Goal: Task Accomplishment & Management: Complete application form

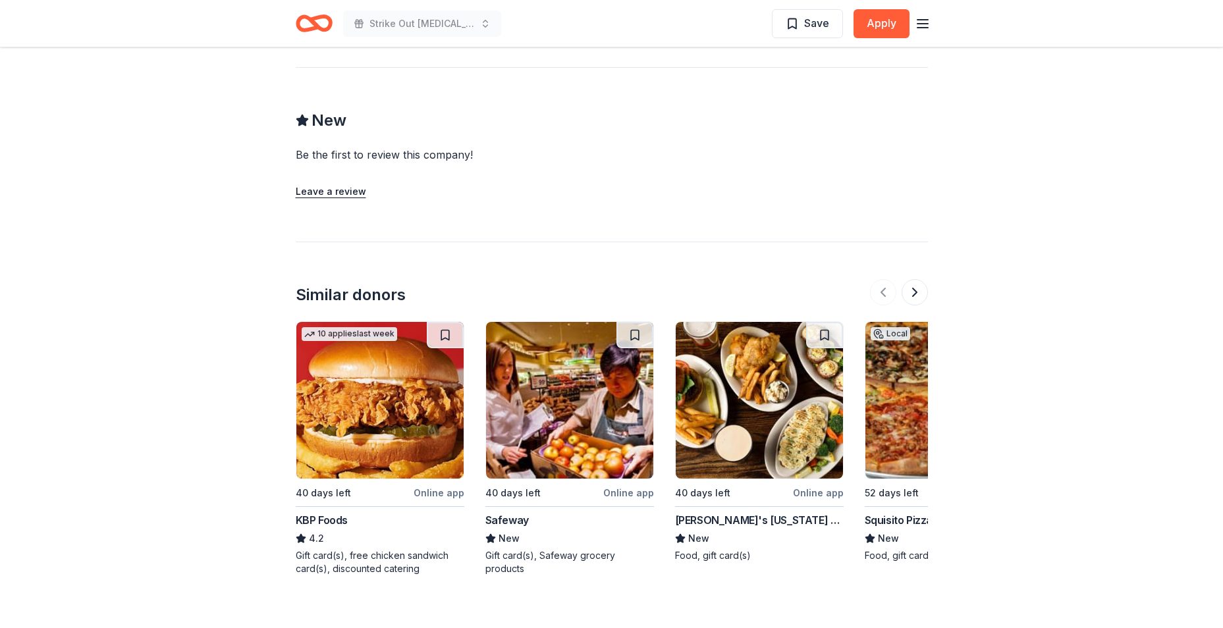
scroll to position [1060, 0]
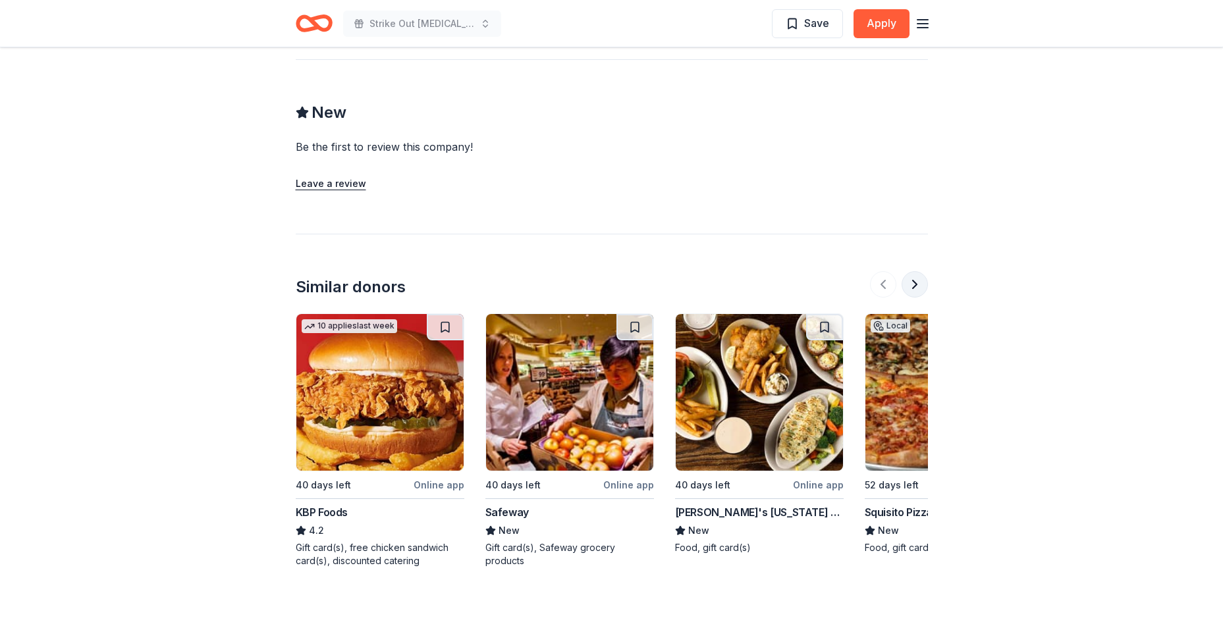
click at [919, 274] on button at bounding box center [915, 284] width 26 height 26
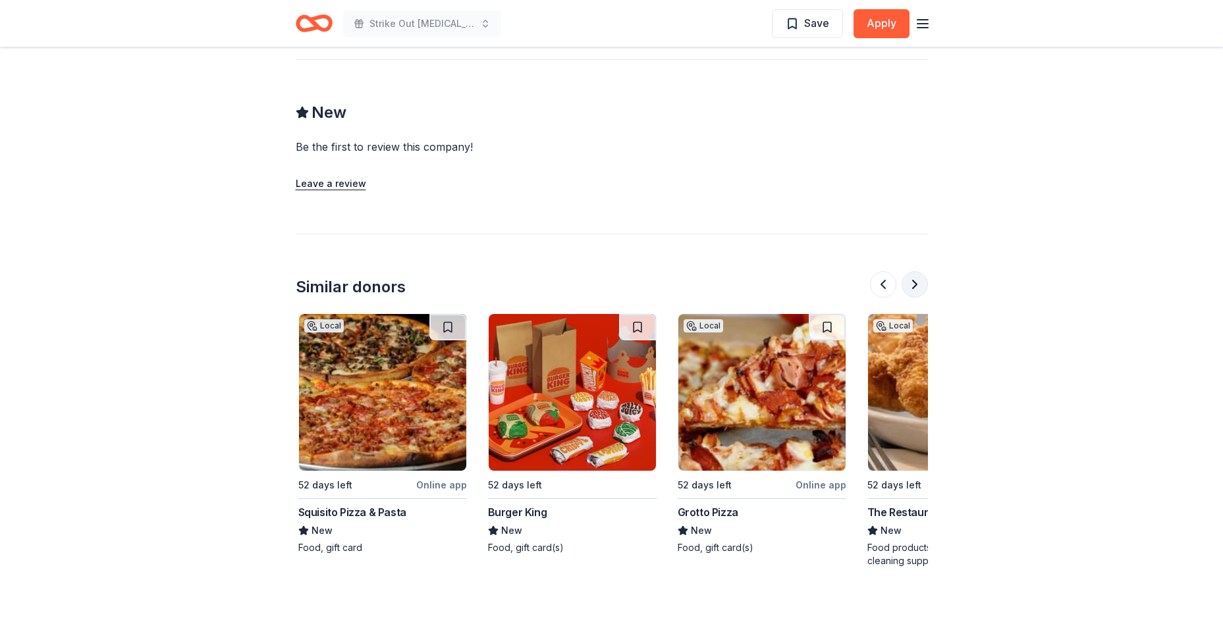
scroll to position [0, 569]
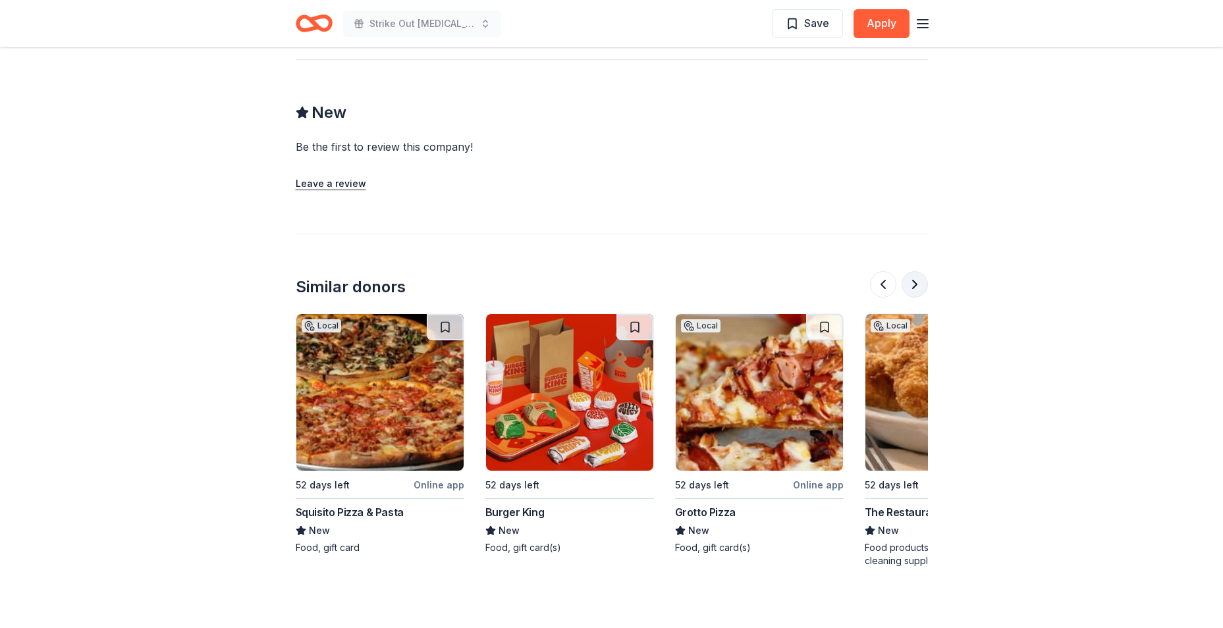
click at [919, 274] on button at bounding box center [915, 284] width 26 height 26
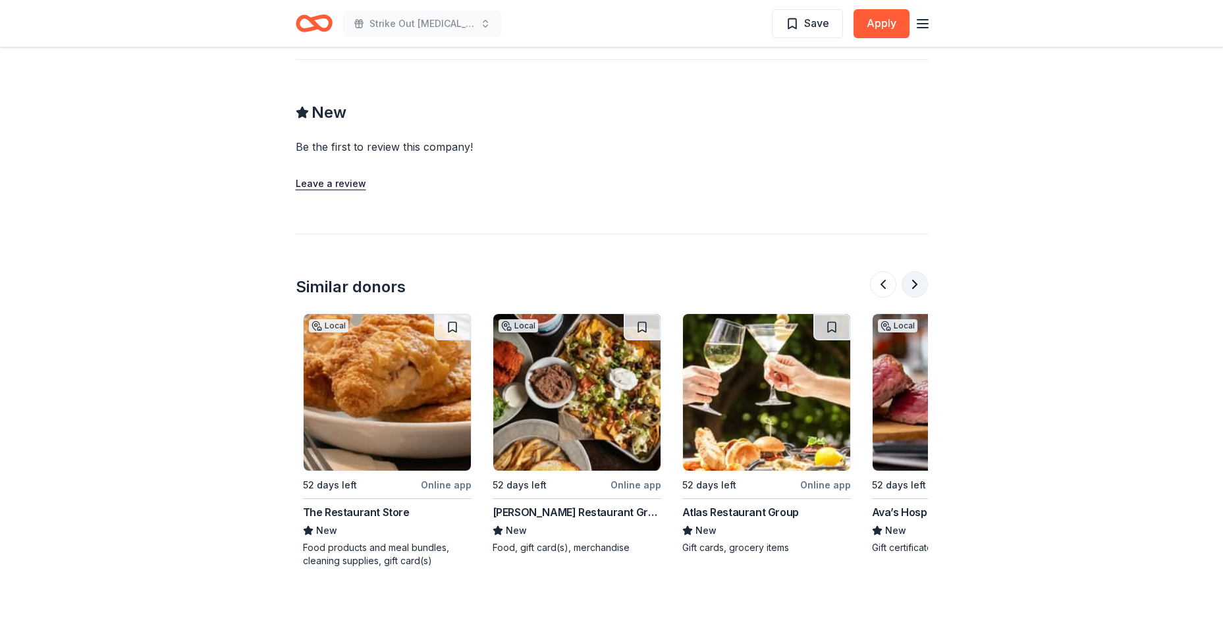
scroll to position [0, 1138]
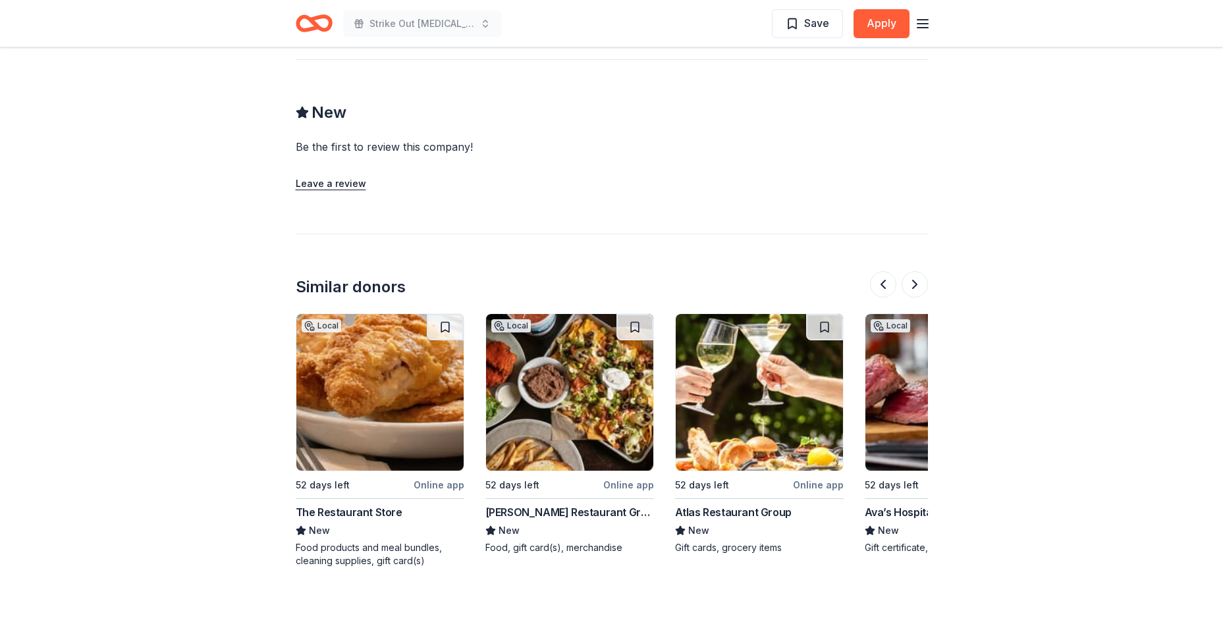
click at [564, 505] on div "[PERSON_NAME] Restaurant Group" at bounding box center [569, 513] width 169 height 16
click at [889, 26] on button "Apply" at bounding box center [882, 23] width 56 height 29
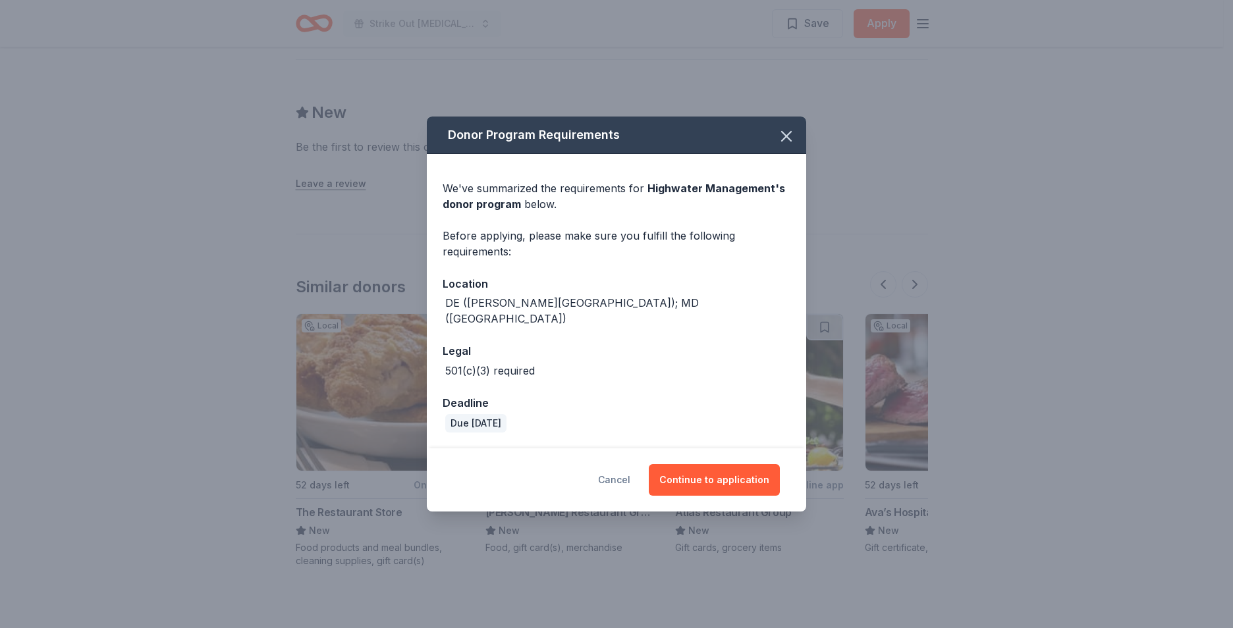
click at [626, 473] on button "Cancel" at bounding box center [614, 480] width 32 height 32
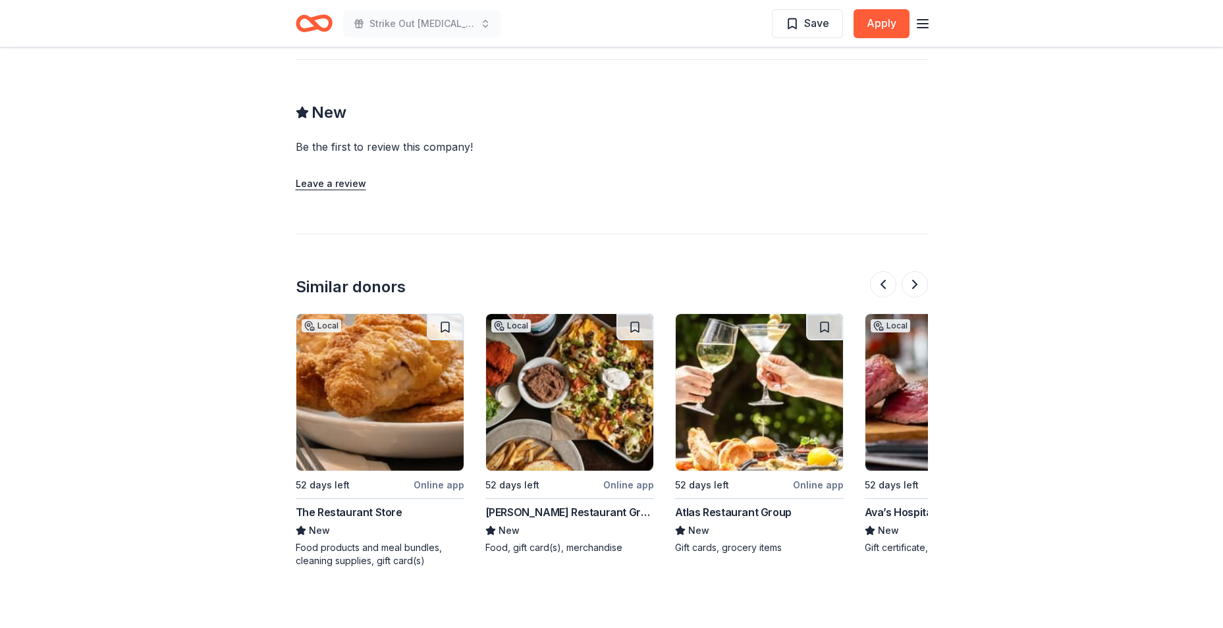
click at [726, 505] on div "Atlas Restaurant Group" at bounding box center [733, 513] width 117 height 16
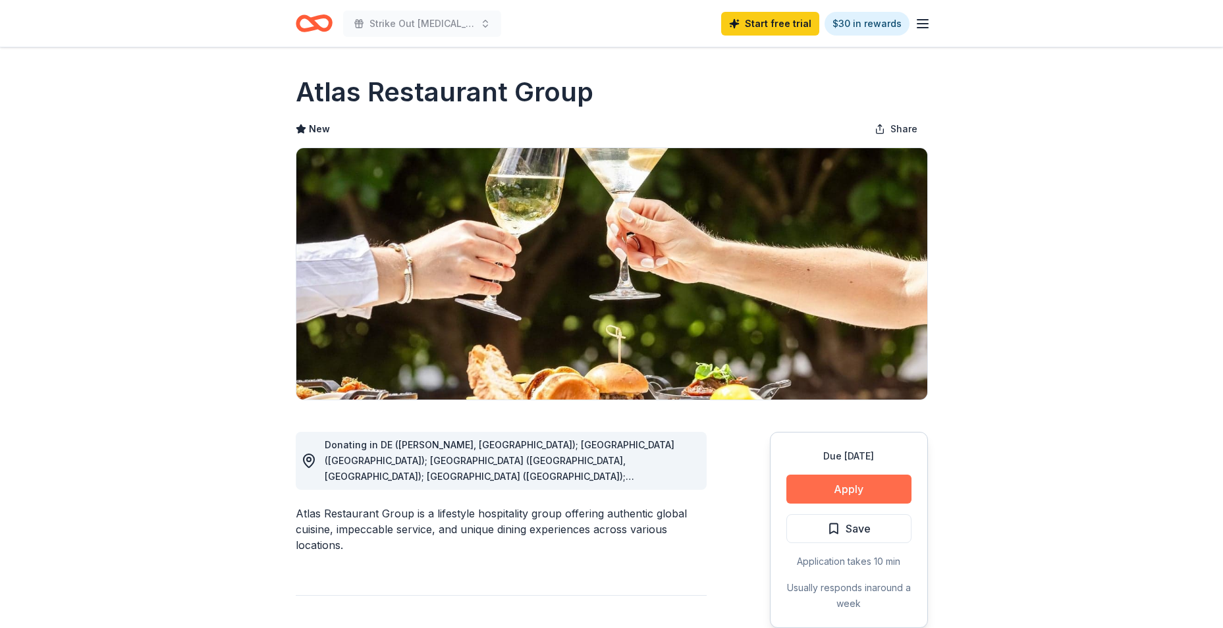
click at [813, 493] on button "Apply" at bounding box center [848, 489] width 125 height 29
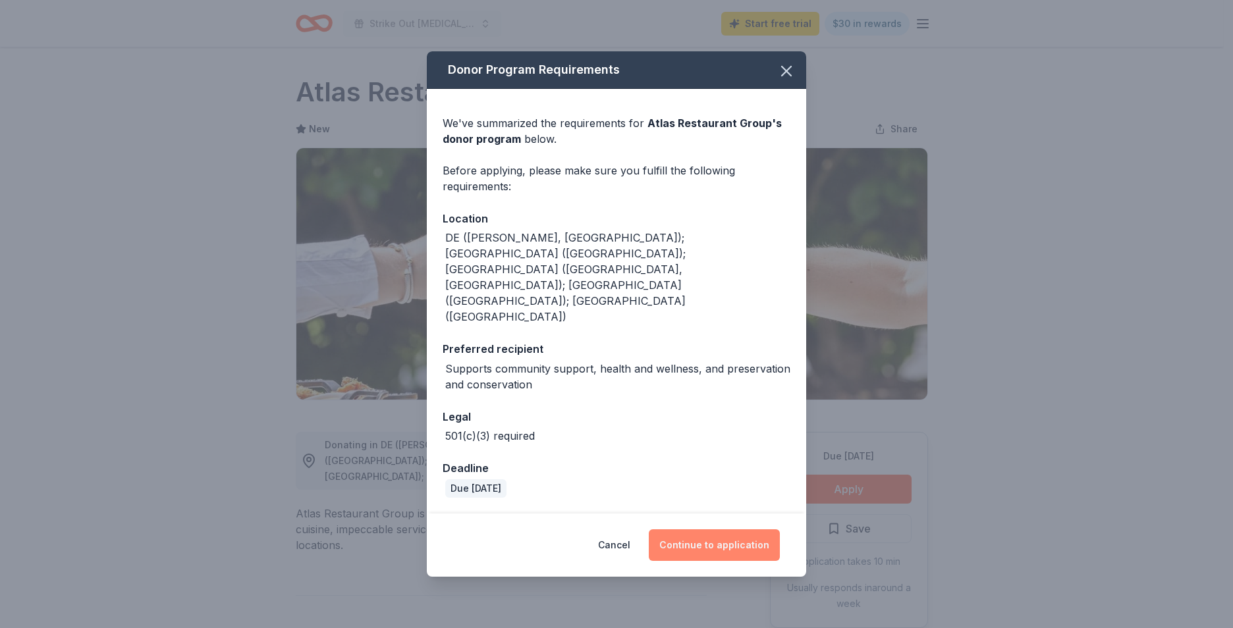
click at [725, 530] on button "Continue to application" at bounding box center [714, 546] width 131 height 32
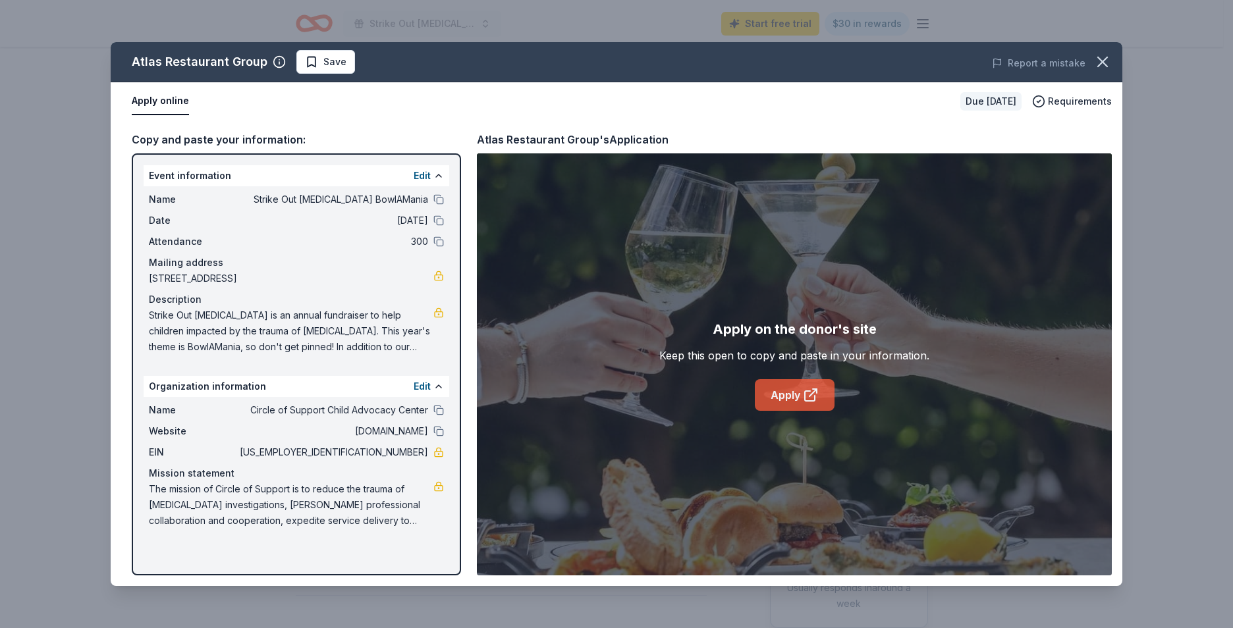
click at [805, 399] on icon at bounding box center [810, 396] width 10 height 10
